Goal: Find specific page/section: Find specific page/section

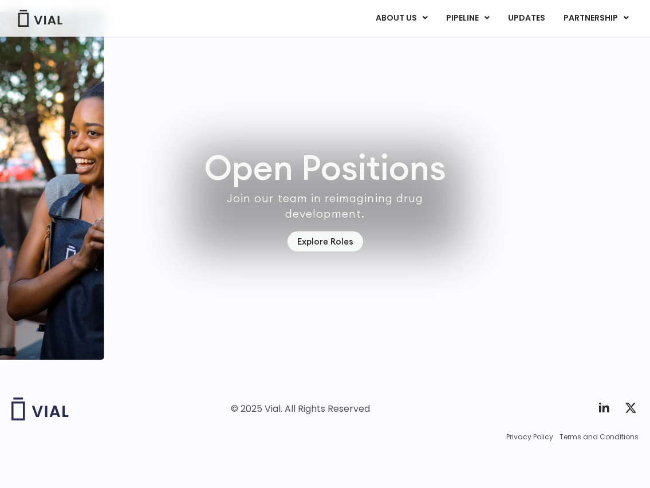
scroll to position [3134, 0]
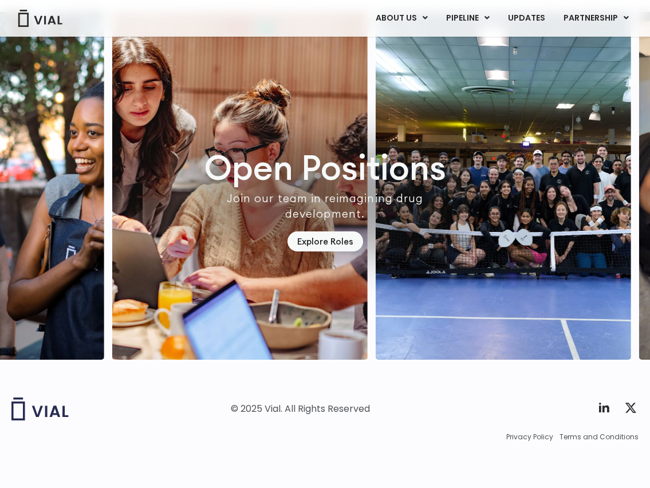
click at [314, 272] on div "Open Positions Join our team in reimagining drug development. Explore Roles" at bounding box center [325, 185] width 650 height 347
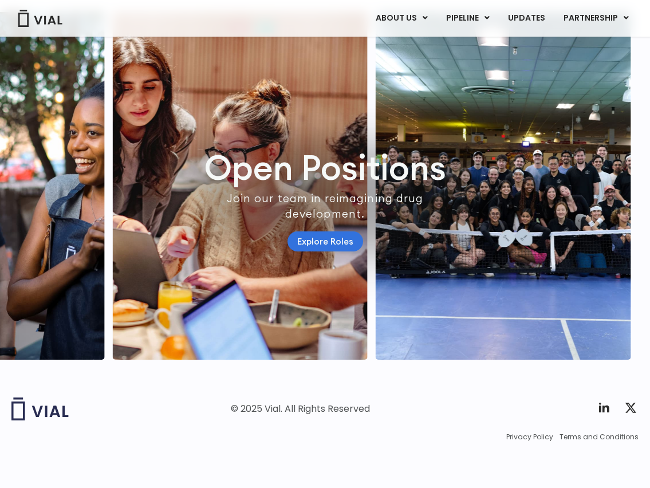
click at [315, 251] on link "Explore Roles" at bounding box center [325, 241] width 76 height 20
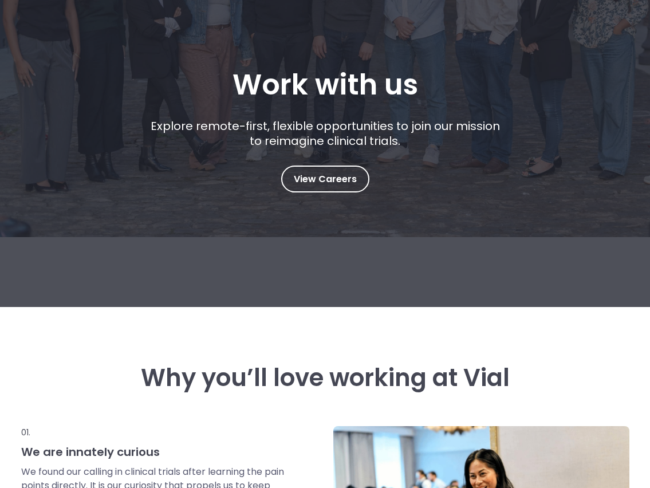
scroll to position [164, 0]
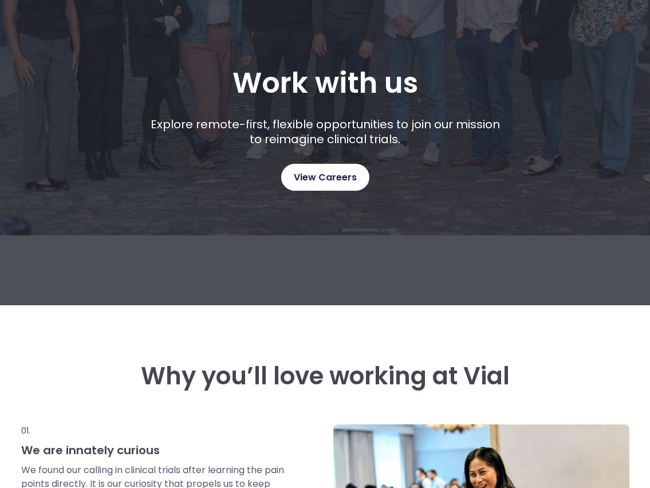
click at [326, 180] on span "View Careers" at bounding box center [325, 177] width 63 height 15
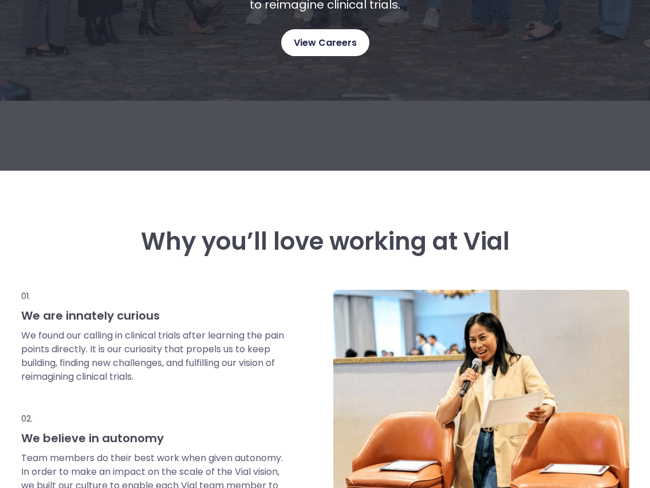
scroll to position [0, 0]
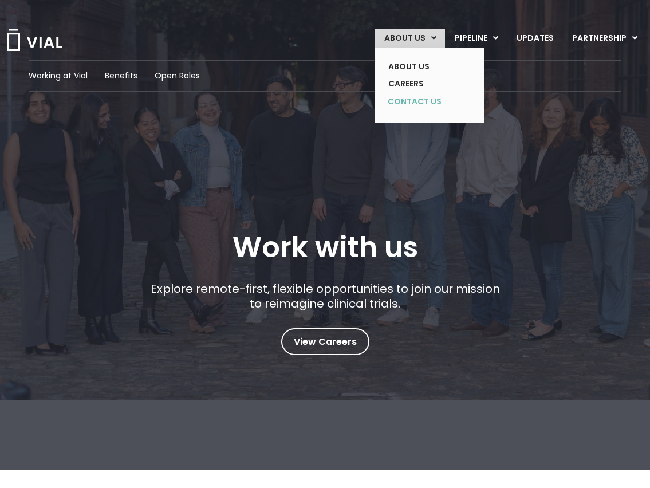
click at [420, 99] on link "CONTACT US" at bounding box center [421, 102] width 84 height 18
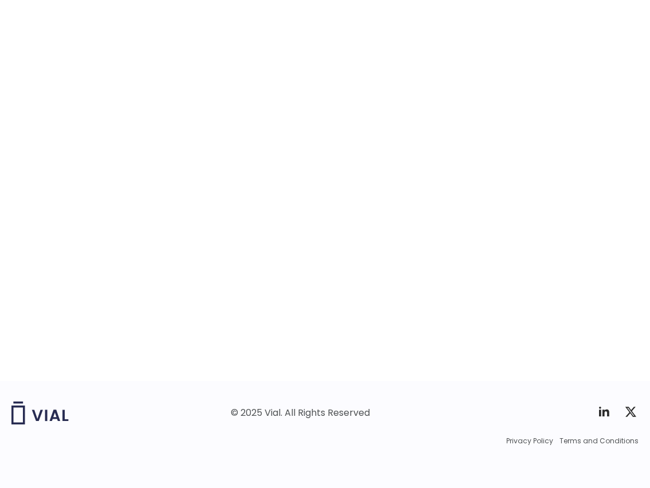
scroll to position [1769, 0]
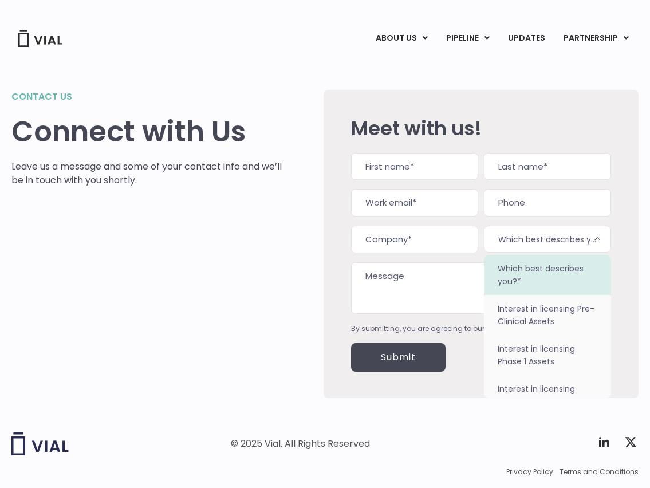
click at [588, 243] on span "Which best describes you?*" at bounding box center [547, 239] width 127 height 27
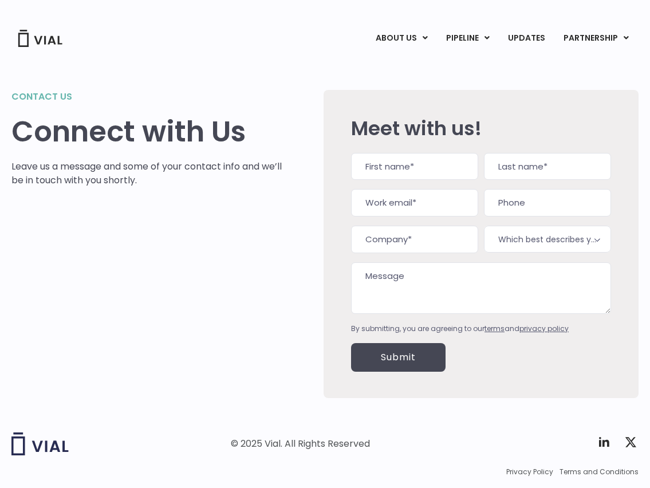
click at [148, 285] on div "Contact us Connect with Us Leave us a message and some of your contact info and…" at bounding box center [150, 244] width 278 height 308
